Goal: Communication & Community: Share content

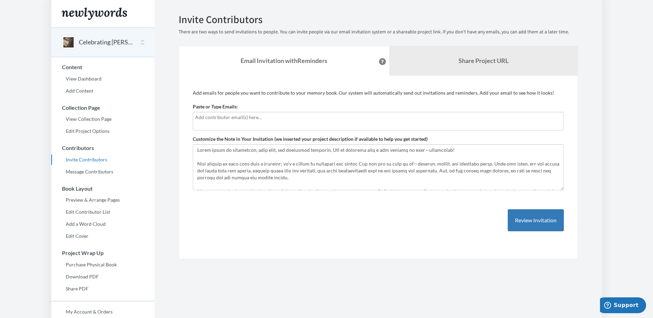
click at [242, 119] on input "text" at bounding box center [378, 118] width 366 height 8
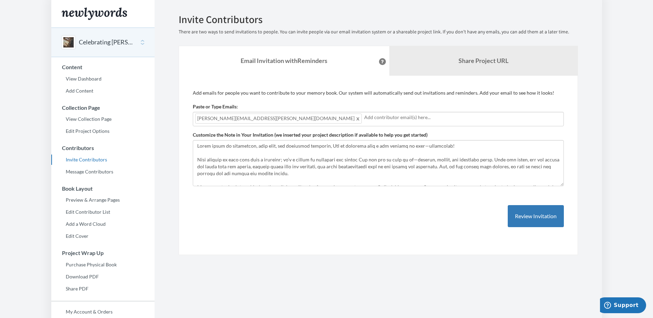
click at [364, 118] on input "text" at bounding box center [462, 118] width 197 height 8
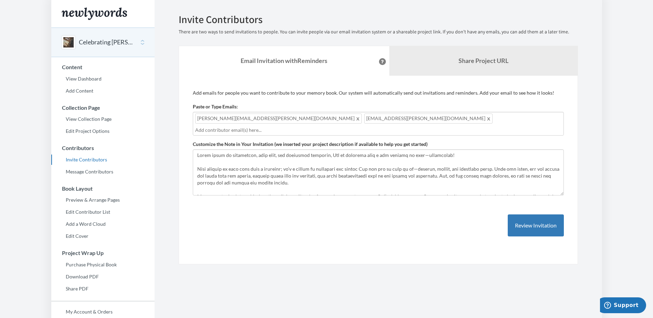
click at [354, 126] on input "text" at bounding box center [378, 130] width 366 height 8
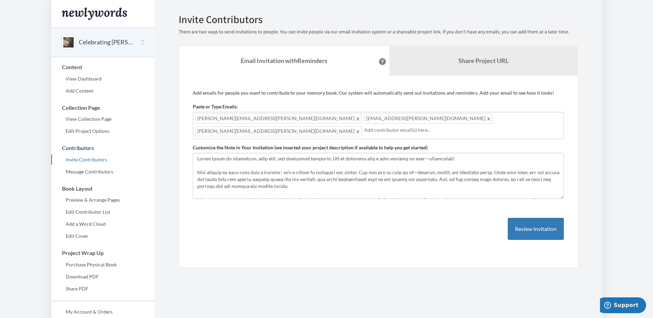
click at [433, 126] on input "text" at bounding box center [462, 130] width 197 height 8
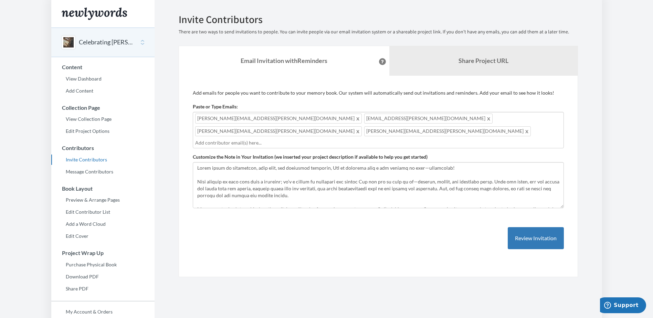
click at [468, 120] on div "[PERSON_NAME][EMAIL_ADDRESS][PERSON_NAME][DOMAIN_NAME] [PERSON_NAME][DOMAIN_NAM…" at bounding box center [378, 130] width 371 height 36
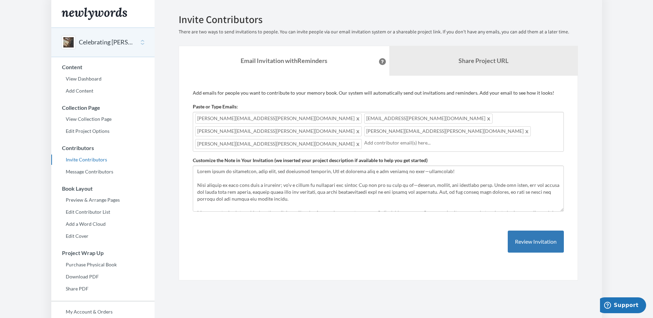
click at [529, 118] on div "[PERSON_NAME][EMAIL_ADDRESS][PERSON_NAME][DOMAIN_NAME] [PERSON_NAME][DOMAIN_NAM…" at bounding box center [378, 132] width 371 height 40
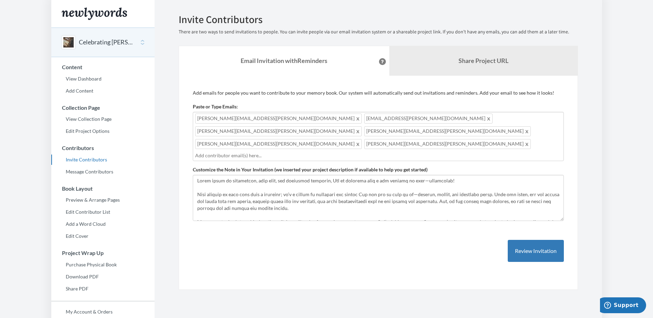
click at [404, 256] on div "Add emails for people you want to contribute to your memory book. Our system wi…" at bounding box center [378, 183] width 399 height 214
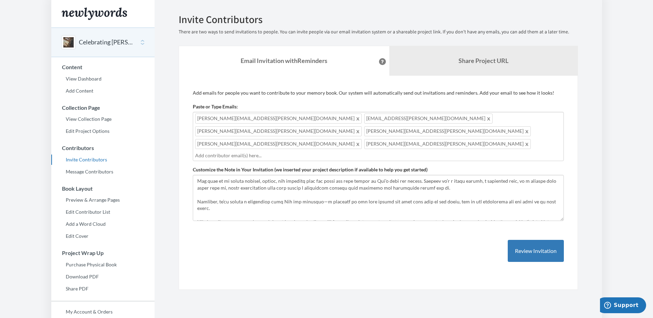
scroll to position [55, 0]
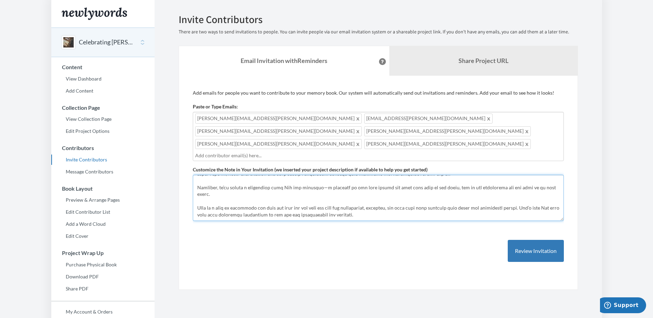
click at [359, 193] on textarea "Customize the Note in Your Invitation (we inserted your project description if …" at bounding box center [378, 198] width 371 height 46
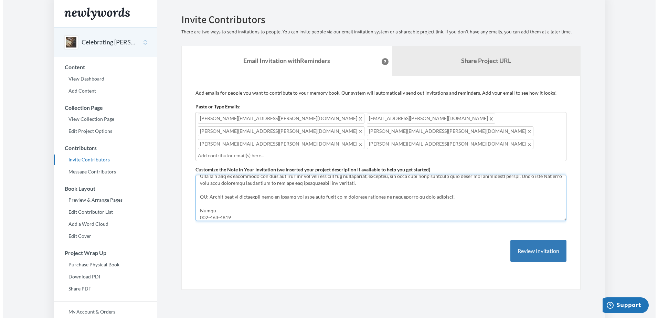
scroll to position [94, 0]
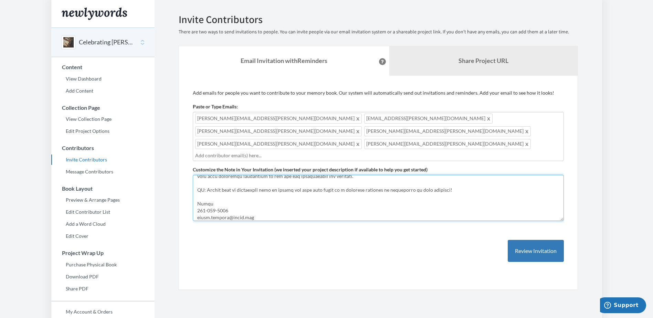
type textarea "Lorem ipsum do sitametcon, adip elit, sed doeiusmod temporin, Utl et dolorema a…"
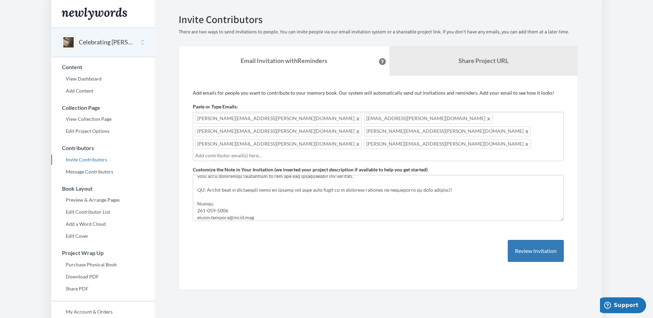
click at [288, 152] on input "text" at bounding box center [378, 156] width 366 height 8
type input "[EMAIL_ADDRESS][PERSON_NAME][DOMAIN_NAME]"
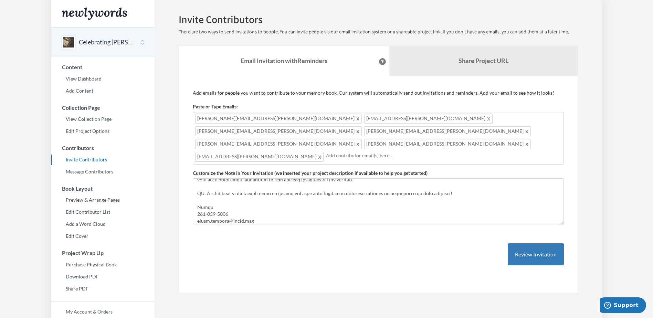
click at [353, 152] on input "text" at bounding box center [443, 156] width 235 height 8
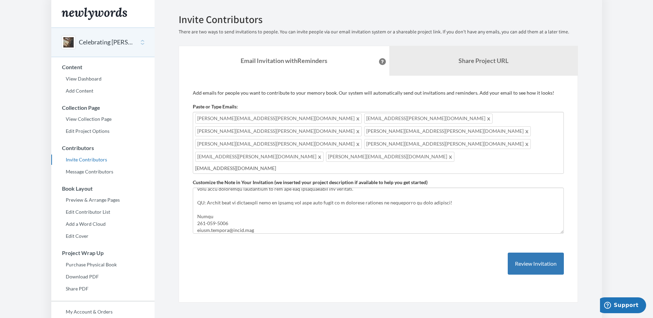
type input "[EMAIL_ADDRESS][DOMAIN_NAME]"
click at [536, 253] on button "Review Invitation" at bounding box center [536, 264] width 56 height 22
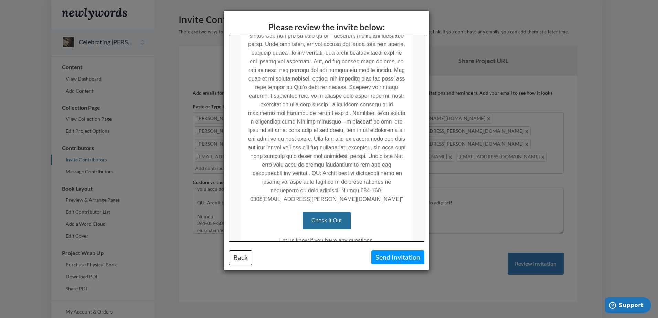
scroll to position [241, 0]
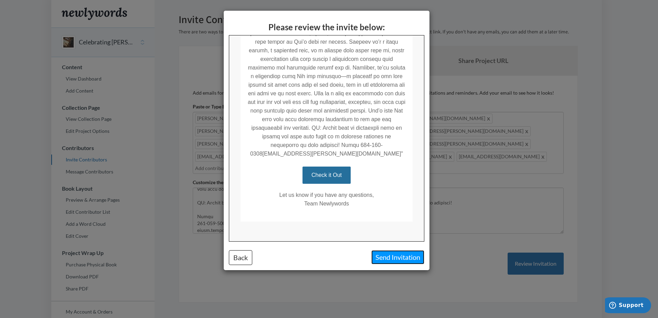
click at [412, 260] on button "Send Invitation" at bounding box center [397, 257] width 53 height 14
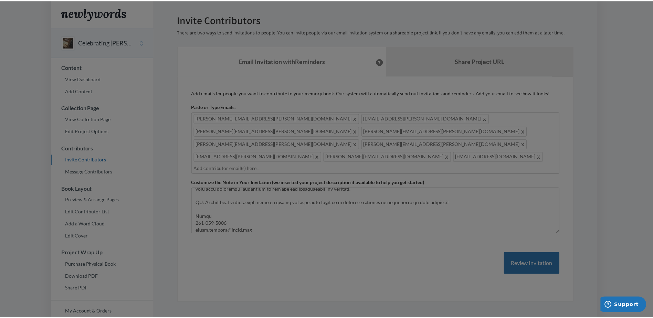
scroll to position [0, 0]
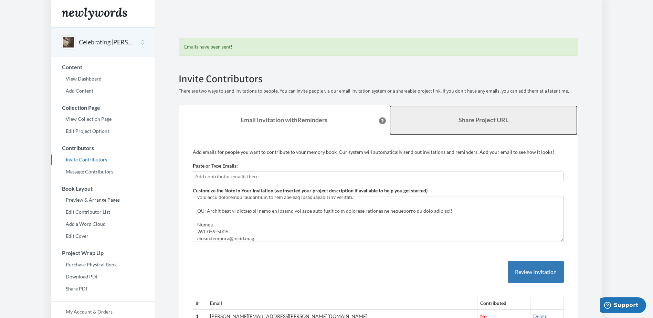
click at [476, 119] on b "Share Project URL" at bounding box center [483, 120] width 50 height 8
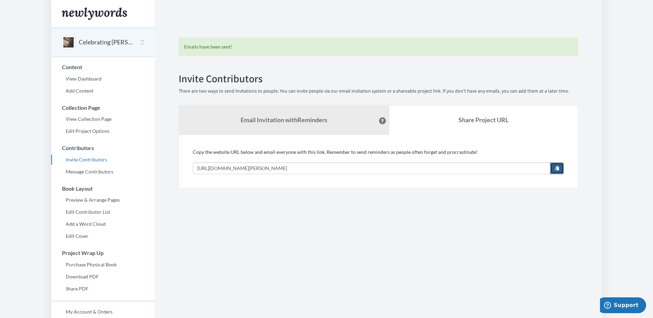
click at [559, 169] on span "button" at bounding box center [556, 168] width 5 height 5
click at [70, 122] on link "View Collection Page" at bounding box center [102, 119] width 103 height 10
